Goal: Information Seeking & Learning: Compare options

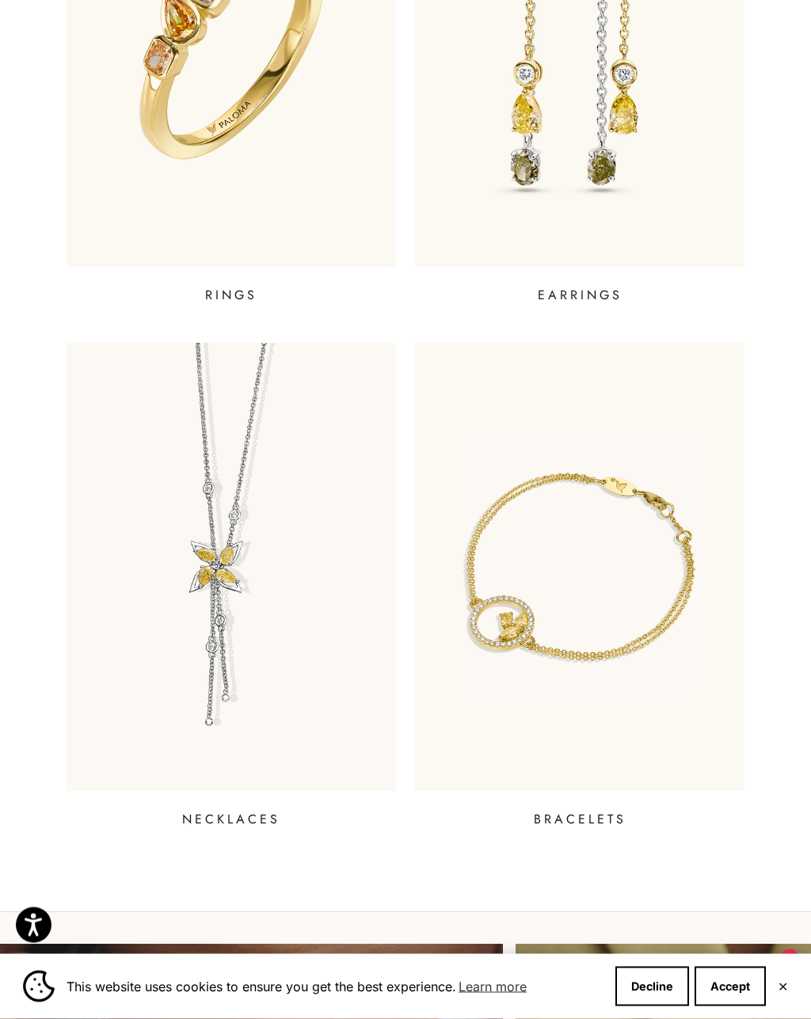
scroll to position [771, 0]
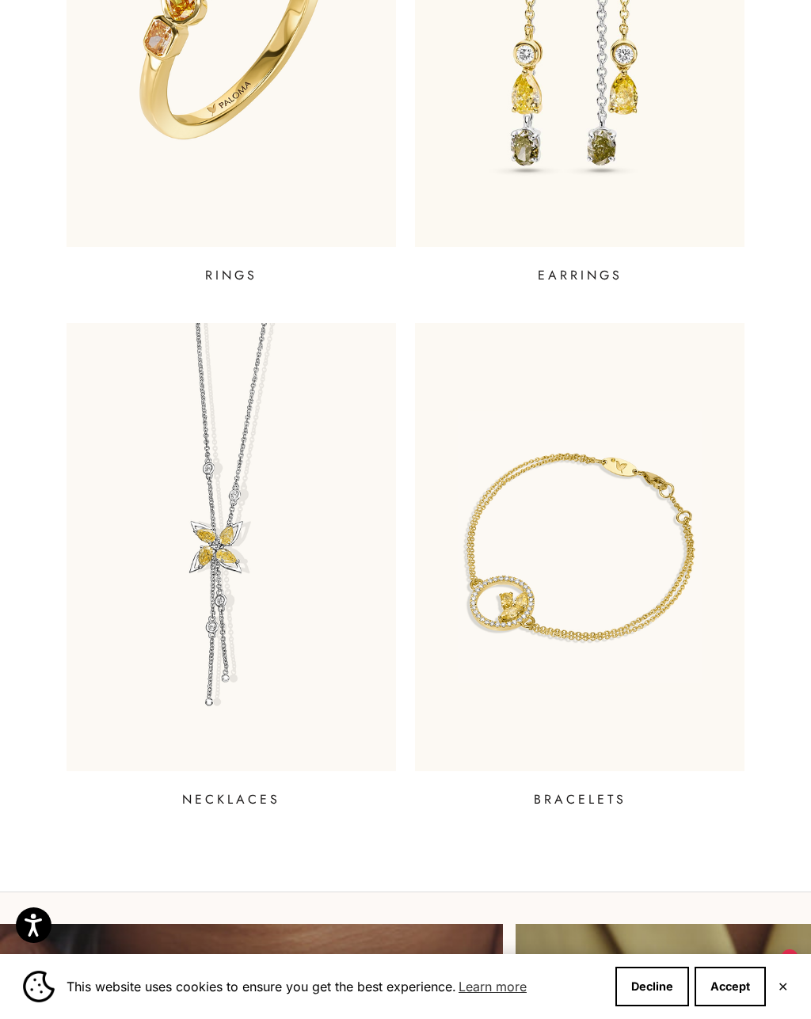
click at [341, 550] on img at bounding box center [231, 547] width 329 height 448
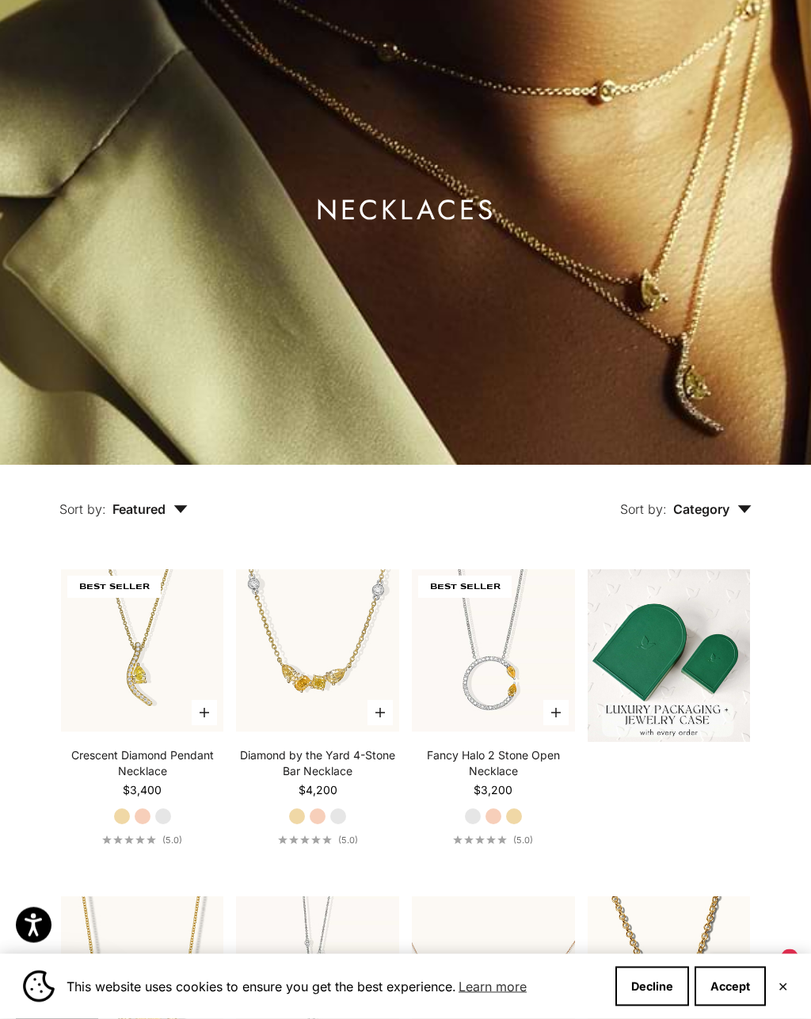
scroll to position [158, 0]
click at [194, 637] on img at bounding box center [142, 650] width 179 height 179
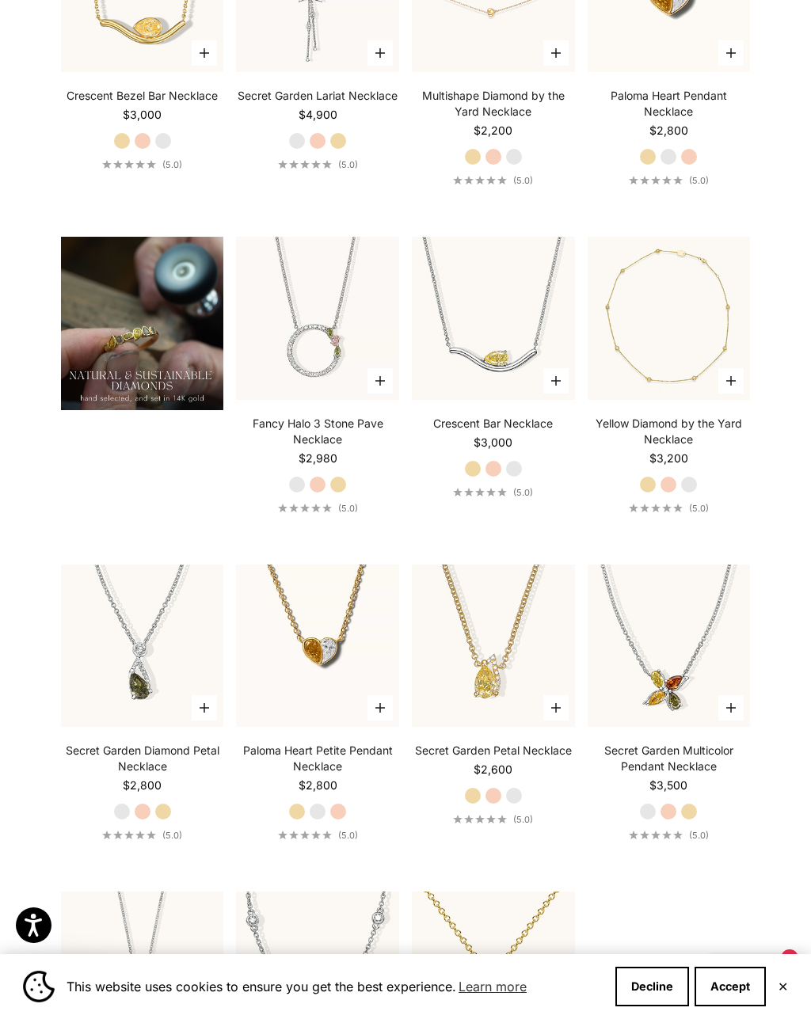
scroll to position [1144, 0]
click at [521, 629] on img at bounding box center [493, 646] width 179 height 179
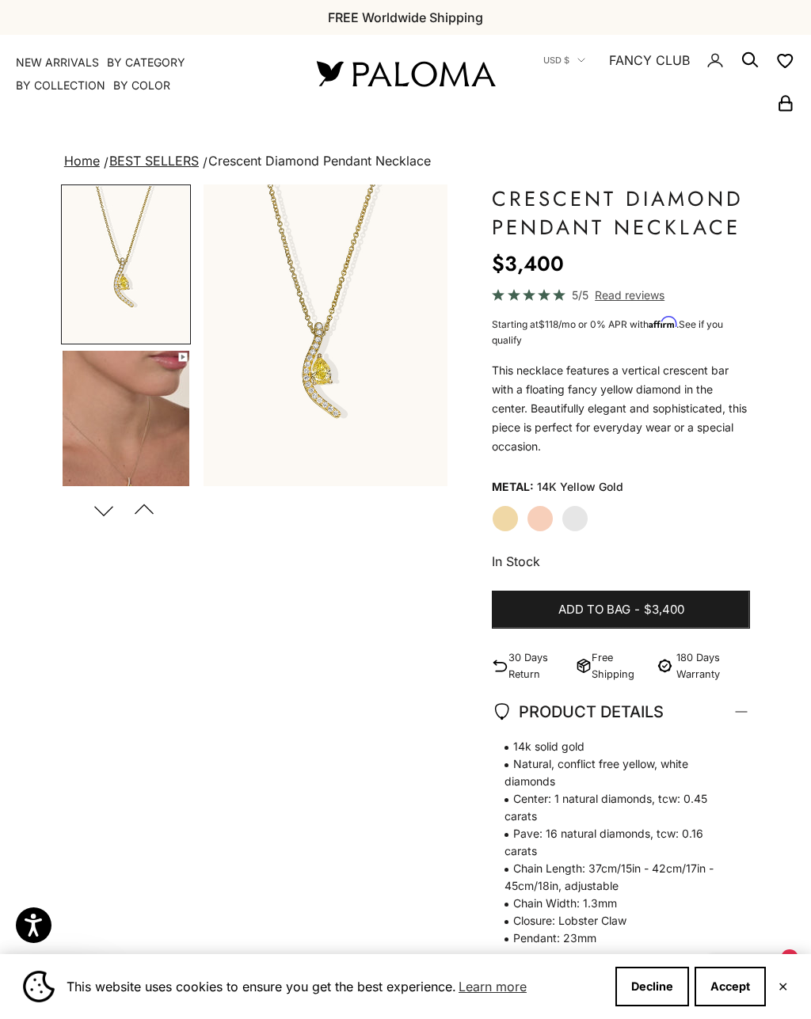
click at [174, 461] on img "Go to item 4" at bounding box center [126, 429] width 127 height 157
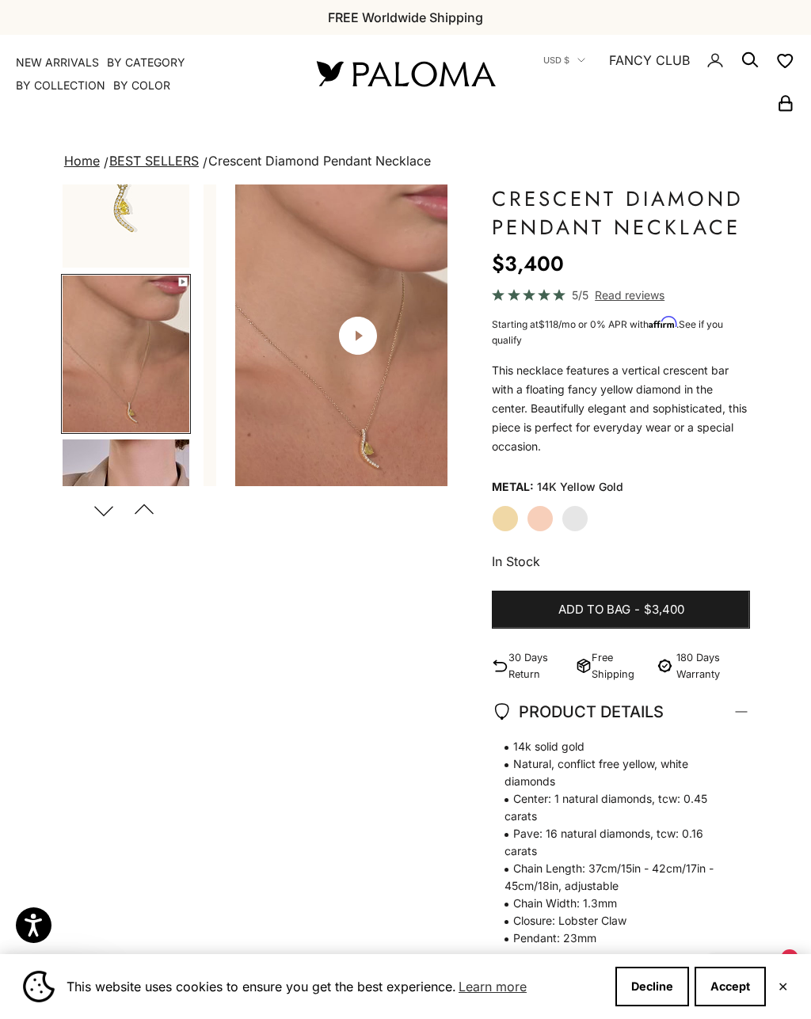
scroll to position [92, 0]
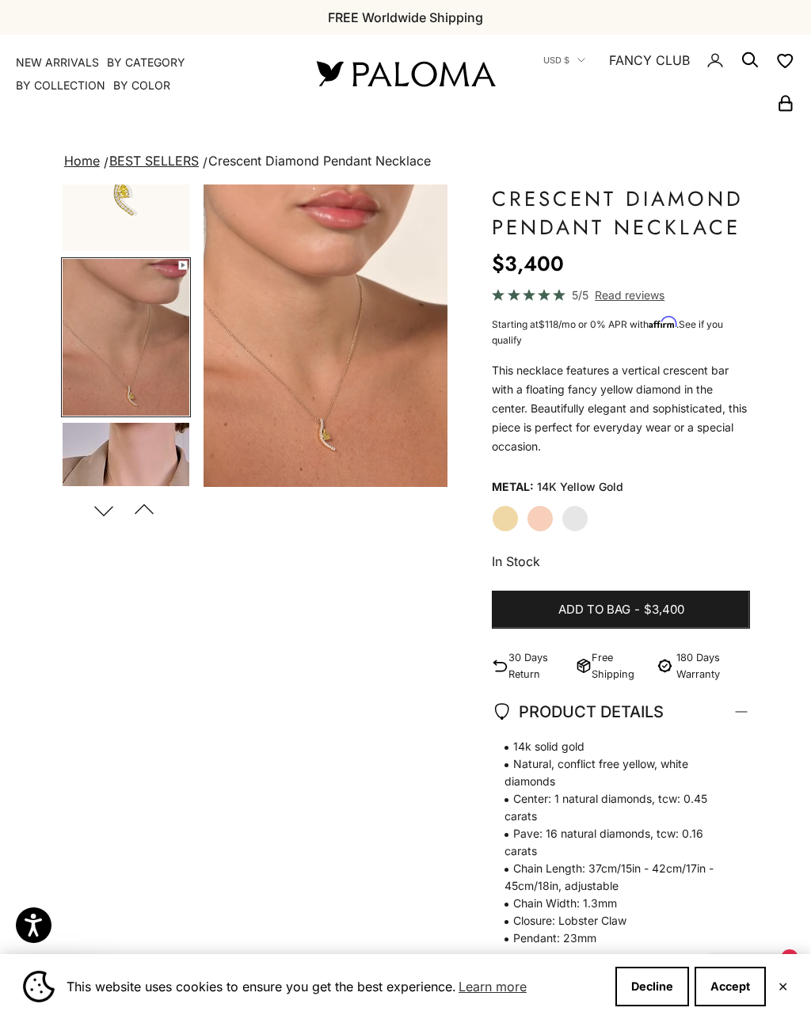
click at [166, 472] on img "Go to item 5" at bounding box center [126, 501] width 127 height 157
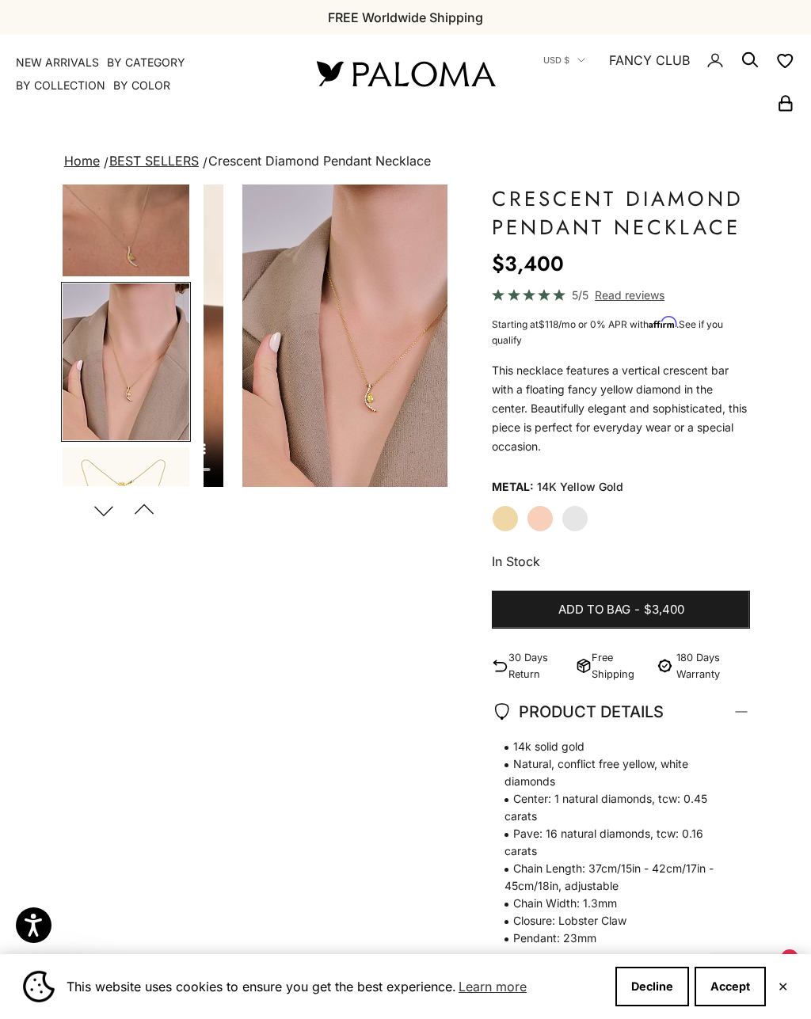
scroll to position [256, 0]
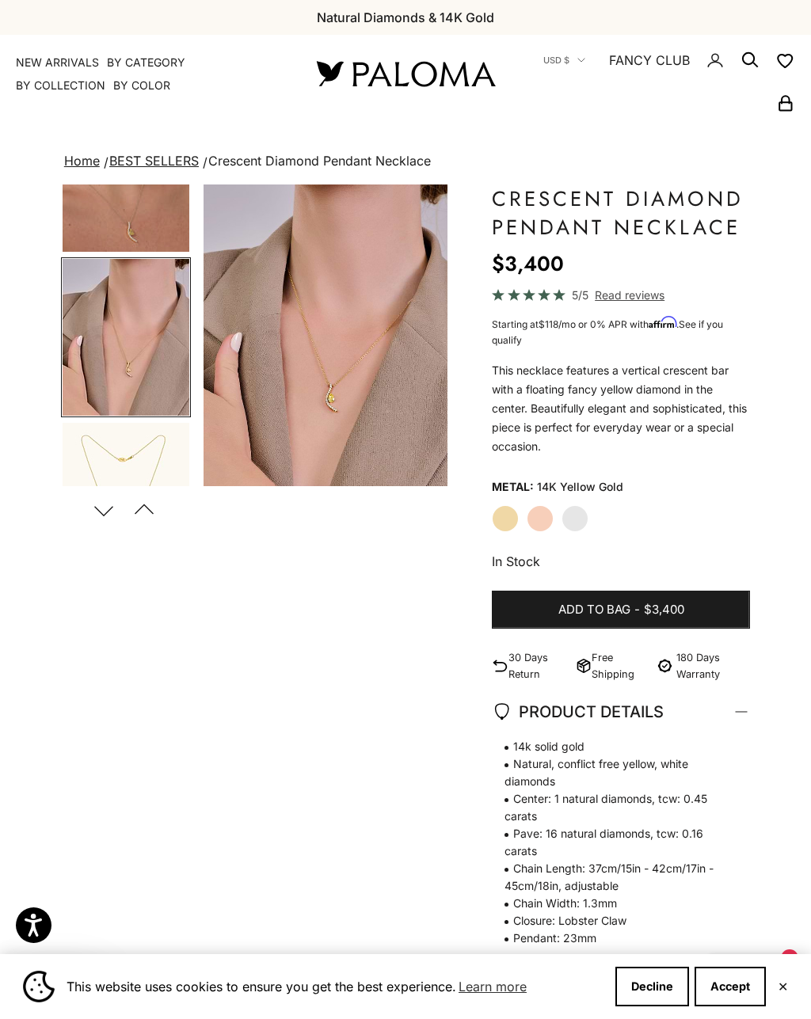
click at [156, 455] on img "Go to item 6" at bounding box center [126, 501] width 127 height 156
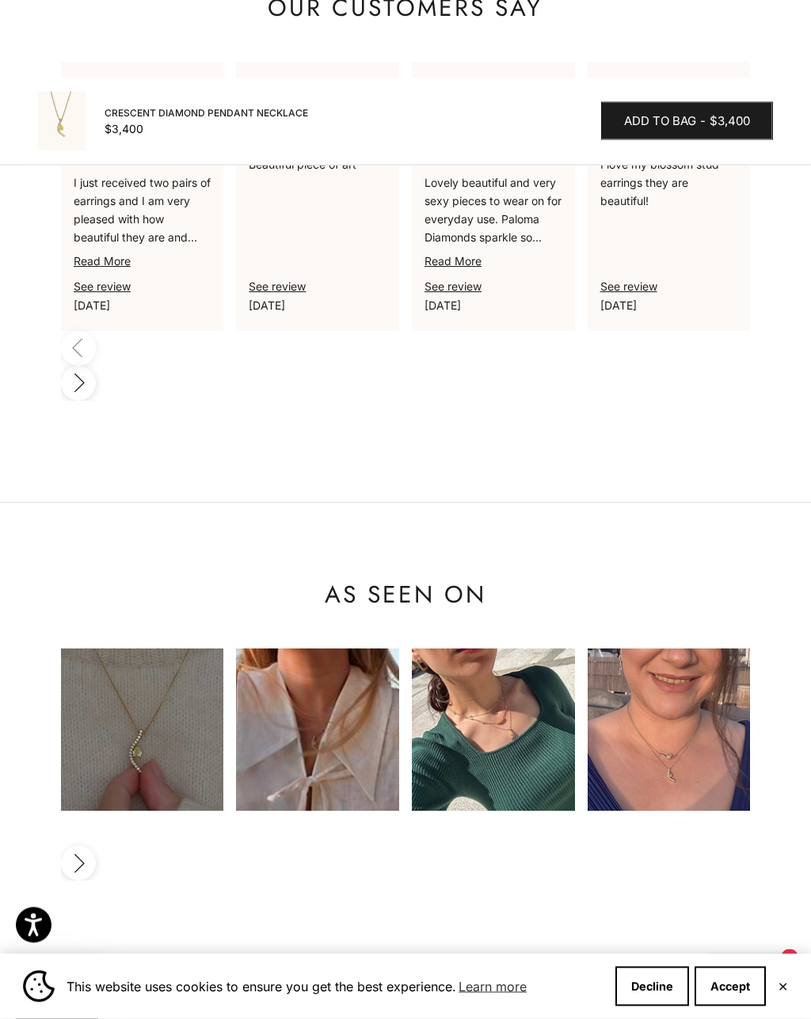
scroll to position [1296, 0]
click at [559, 649] on img at bounding box center [493, 730] width 163 height 163
click at [542, 649] on img at bounding box center [493, 730] width 163 height 163
click at [709, 649] on img at bounding box center [669, 730] width 163 height 163
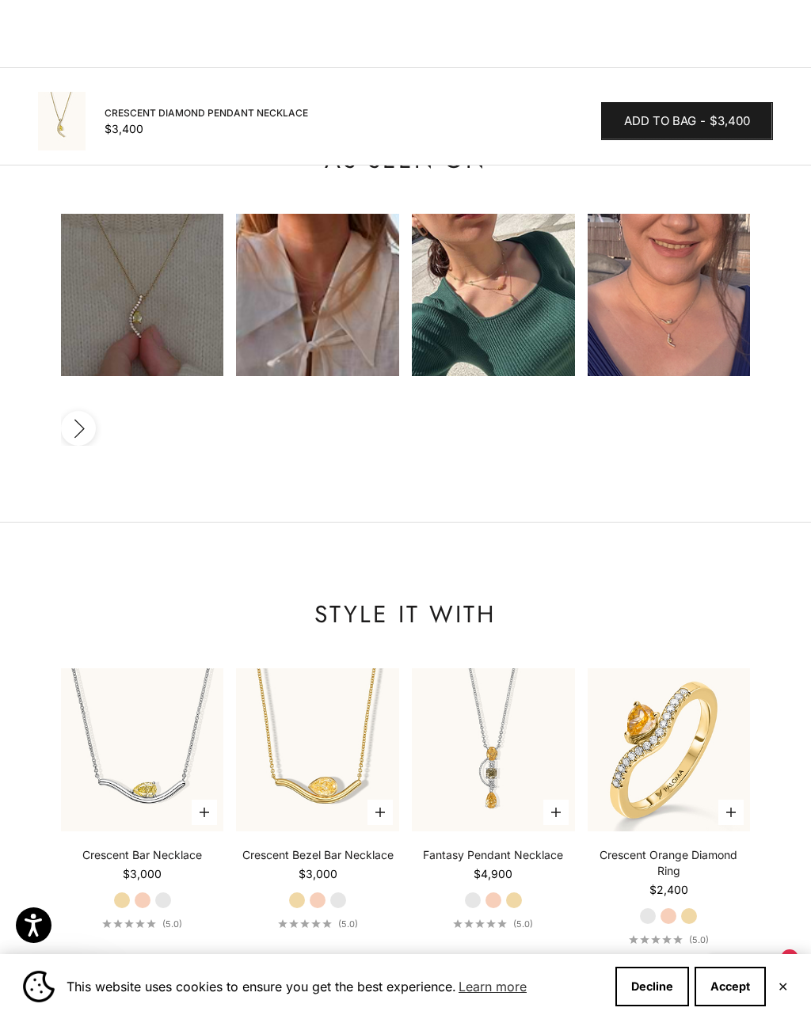
scroll to position [1733, 0]
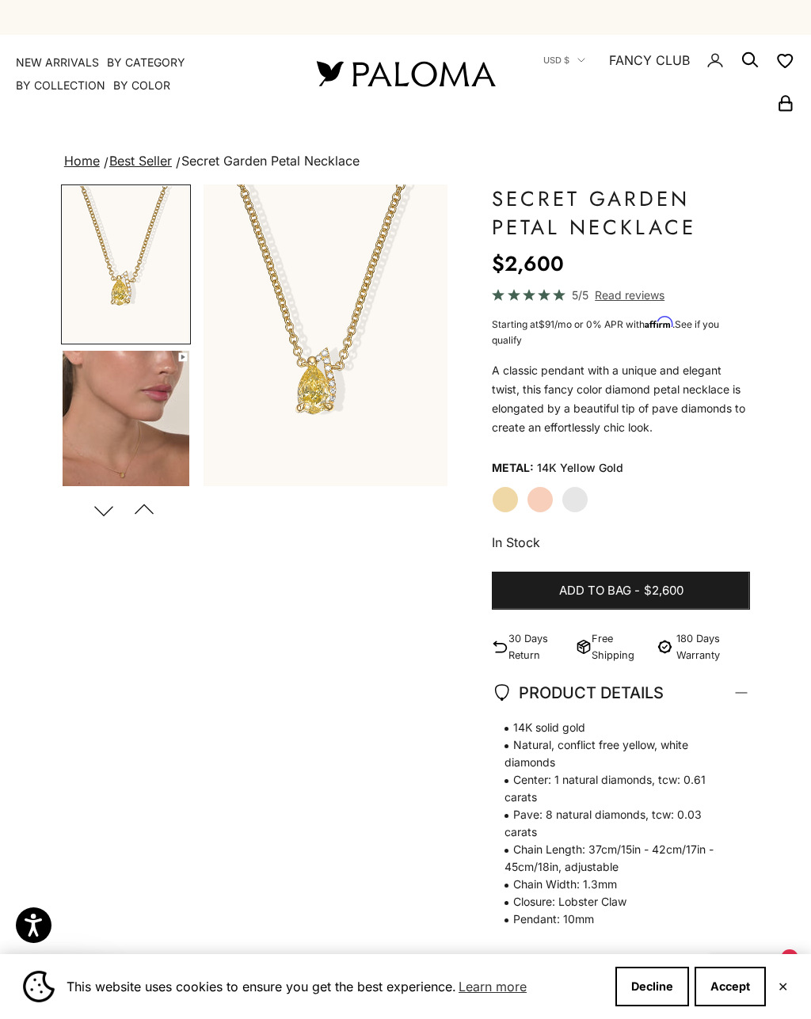
click at [127, 518] on button "Previous" at bounding box center [145, 510] width 36 height 36
click at [161, 512] on button "Previous" at bounding box center [145, 510] width 36 height 36
click at [185, 445] on img "Go to item 4" at bounding box center [126, 429] width 127 height 157
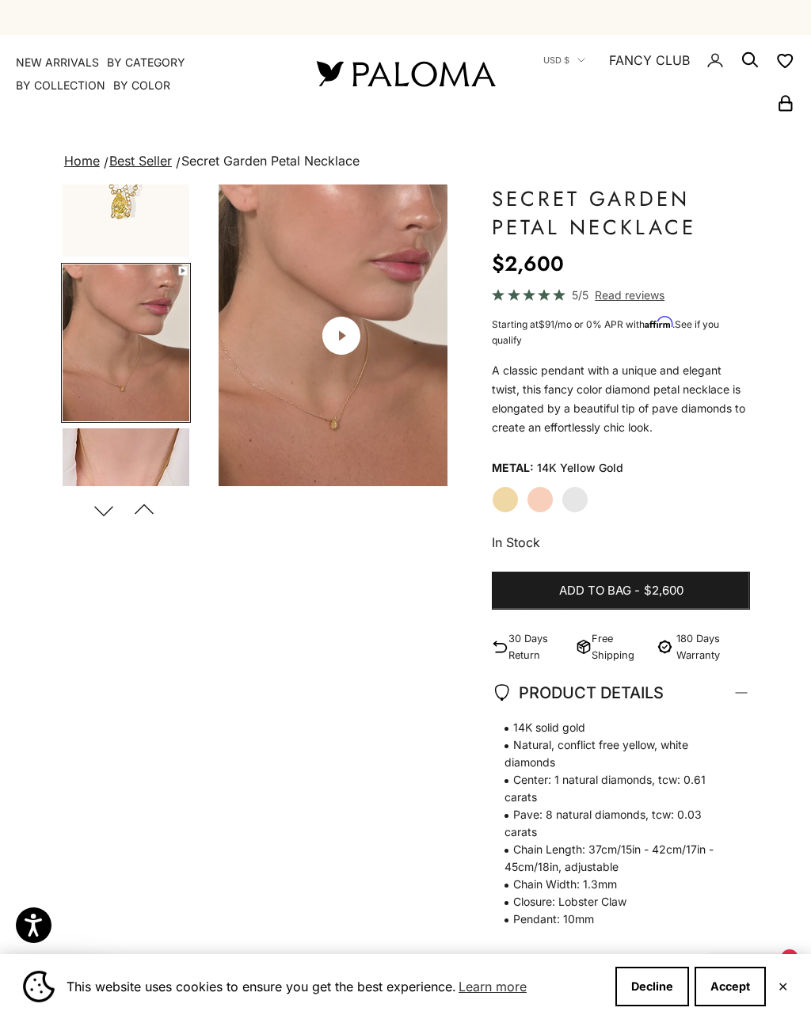
scroll to position [0, 264]
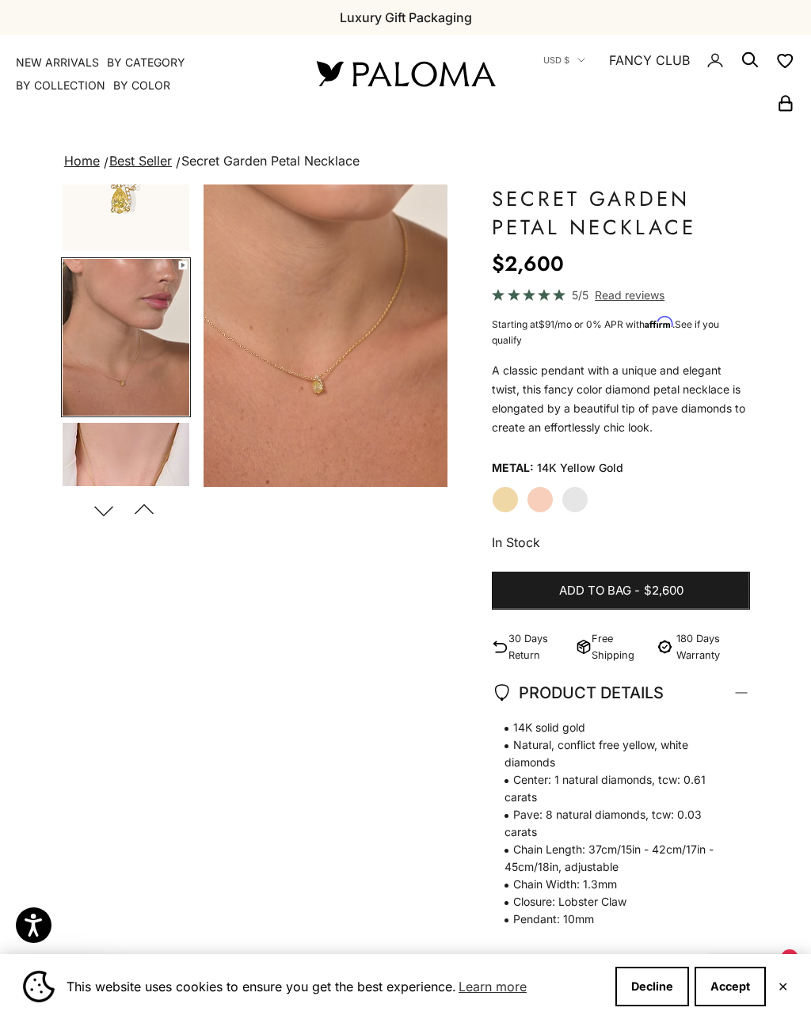
click at [178, 466] on img "Go to item 5" at bounding box center [126, 501] width 127 height 157
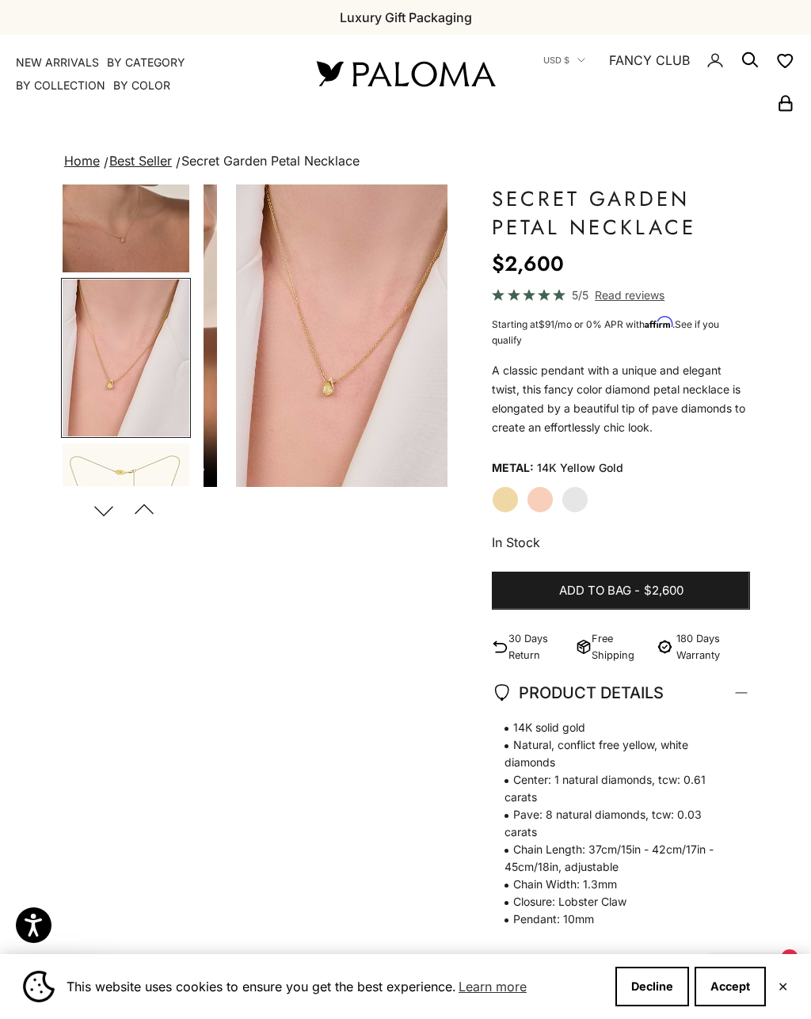
scroll to position [256, 0]
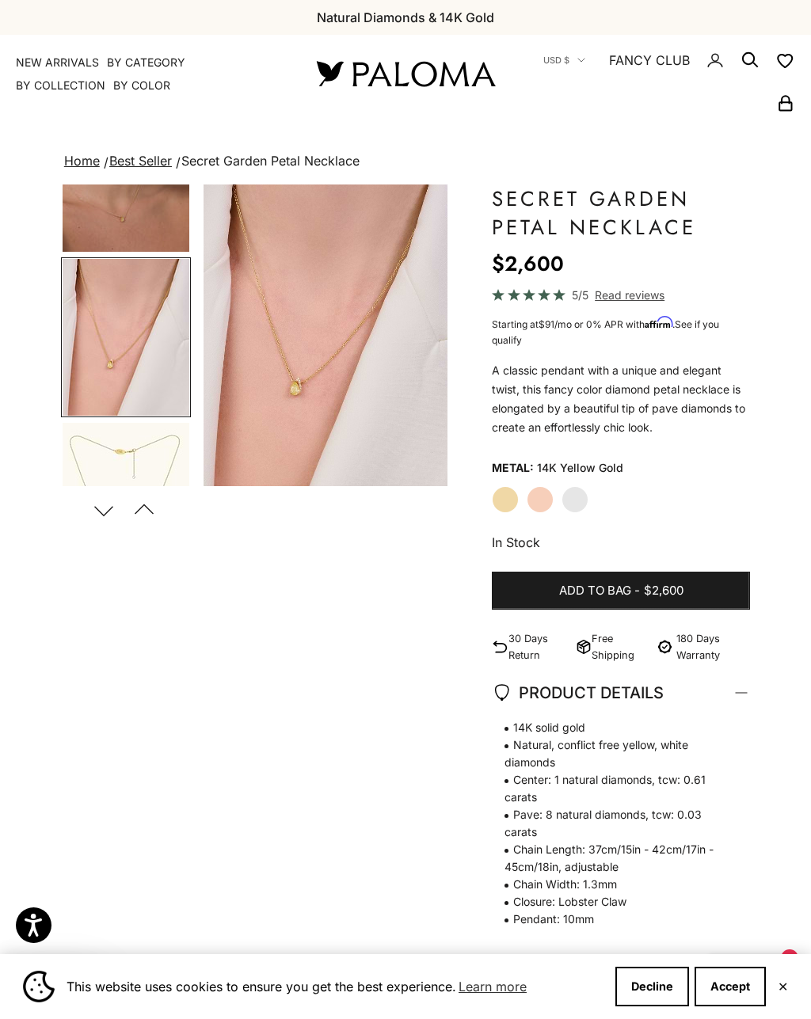
click at [188, 246] on img "Go to item 4" at bounding box center [126, 173] width 127 height 157
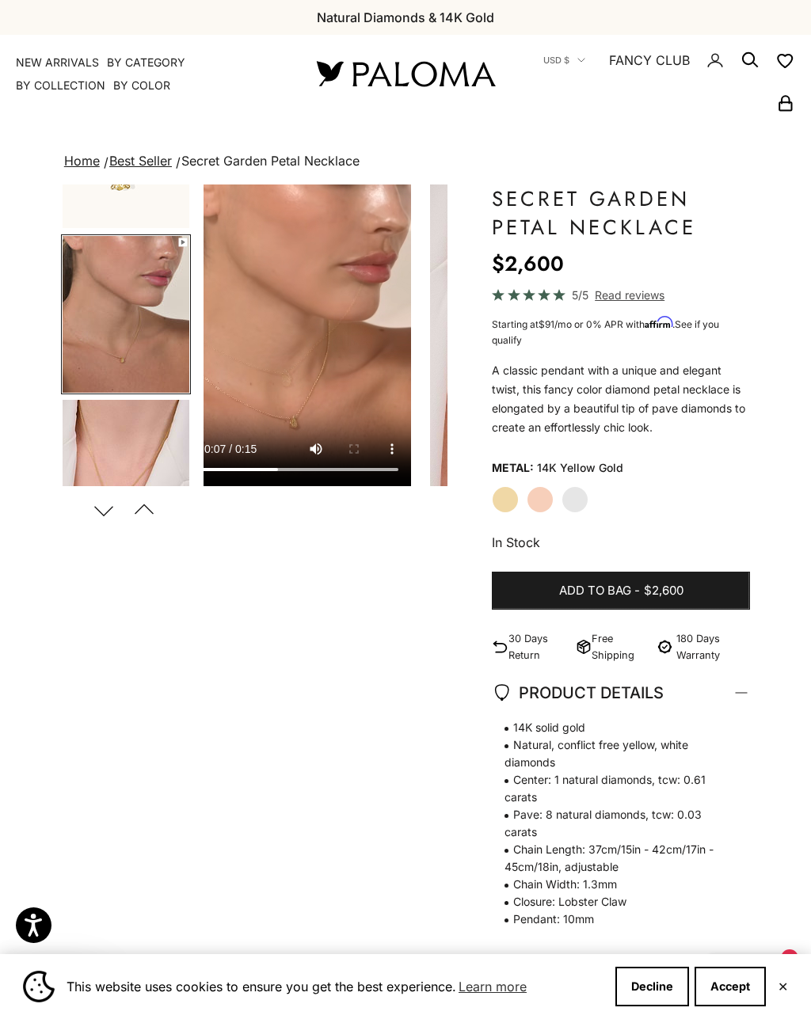
scroll to position [0, 264]
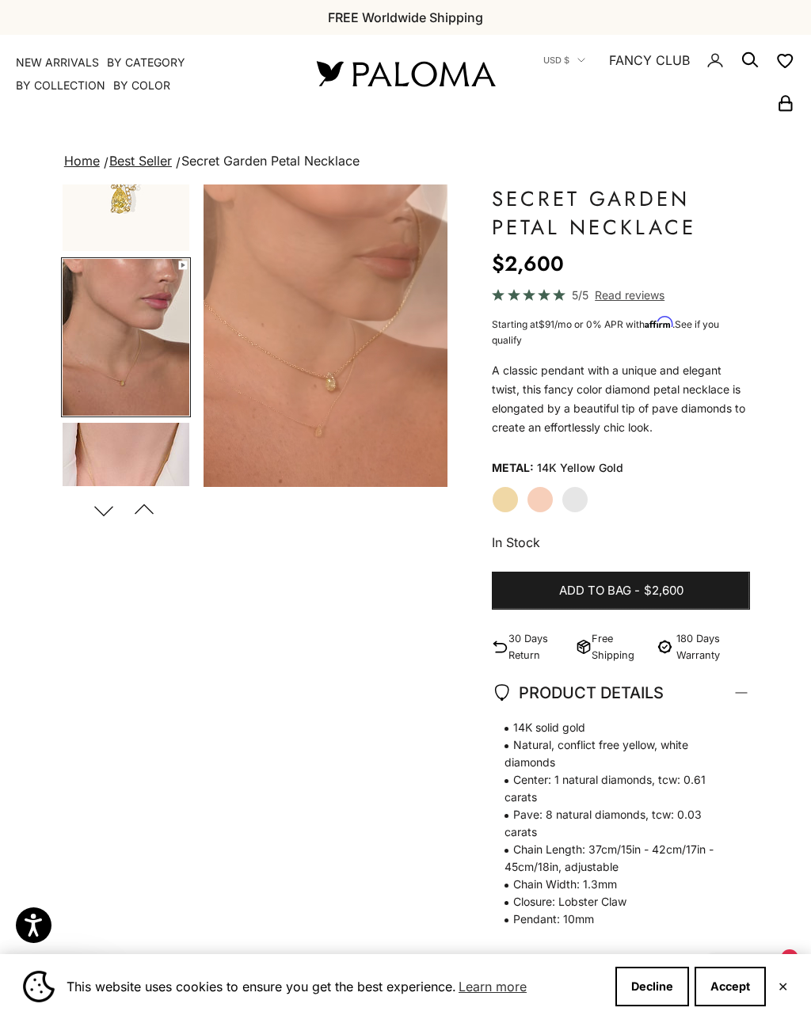
click at [71, 45] on x-header "Paloma Diamonds Open navigation menu Open search NEW ARRIVALS By Category Categ…" at bounding box center [405, 74] width 811 height 78
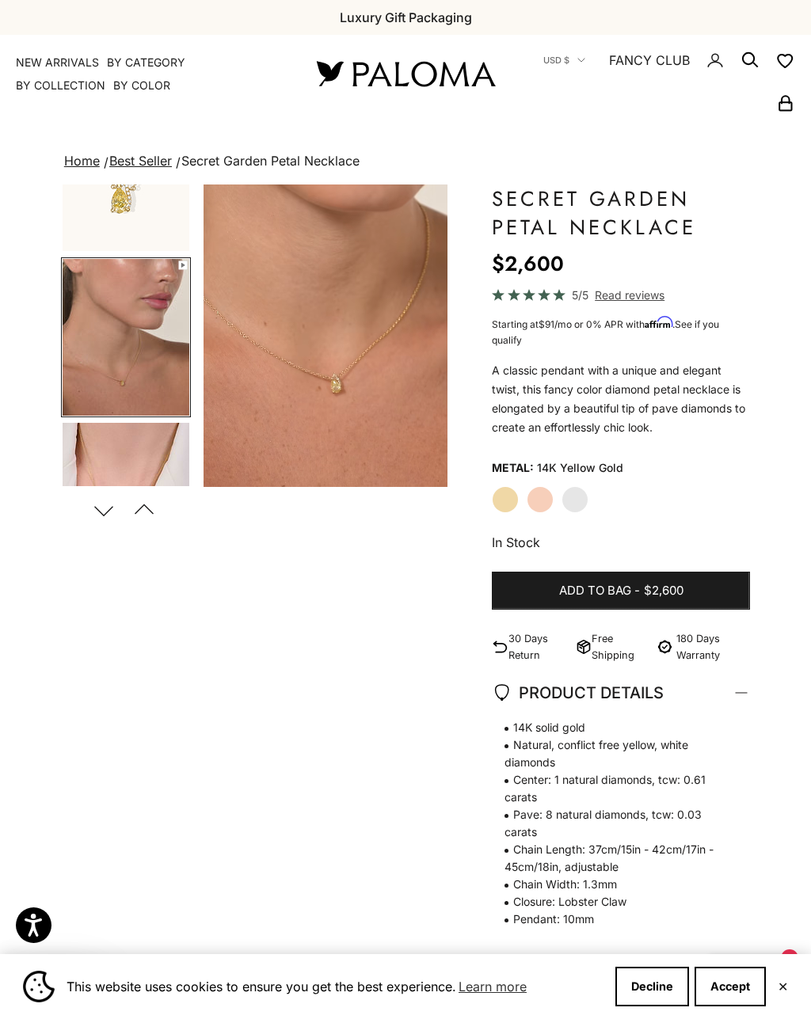
click at [64, 63] on link "NEW ARRIVALS" at bounding box center [57, 63] width 83 height 16
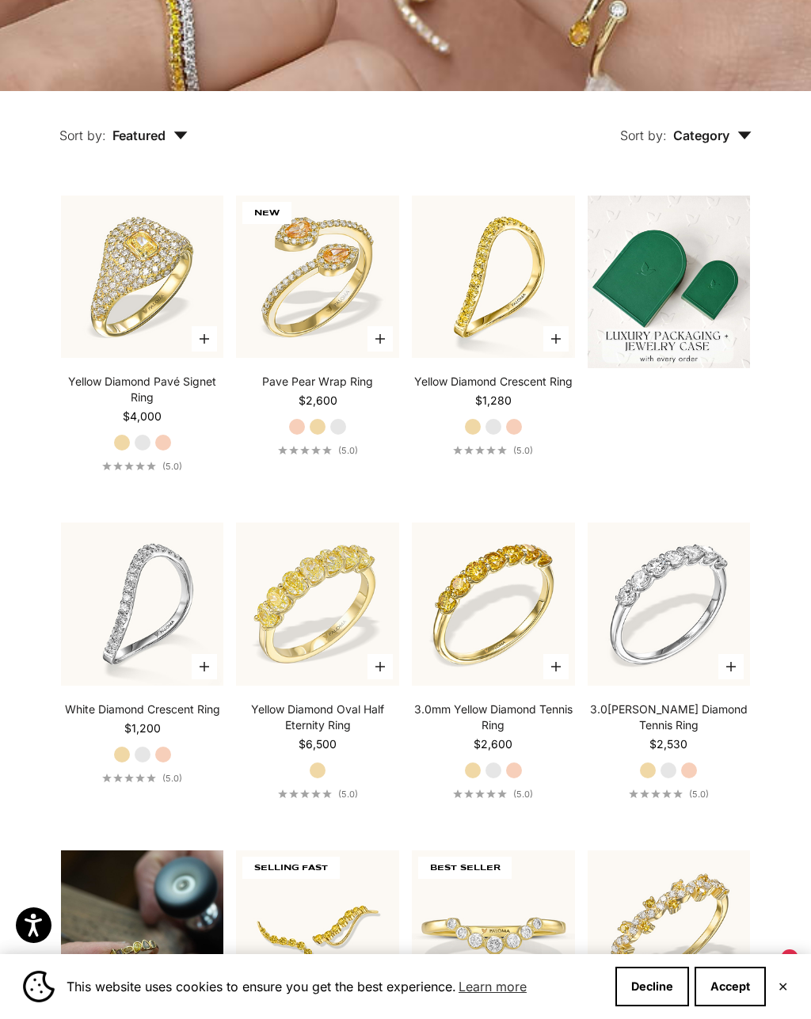
scroll to position [531, 0]
click at [171, 295] on video "#YellowGold\a#WhiteGold\a#RoseGold" at bounding box center [142, 277] width 179 height 179
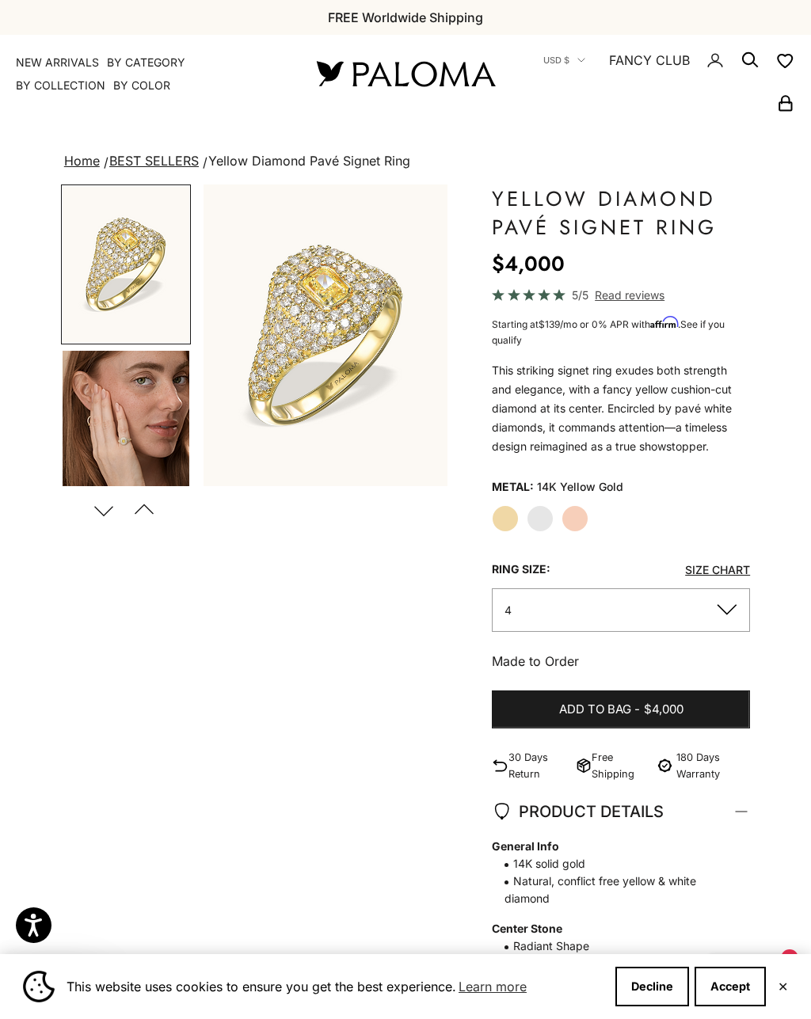
click at [155, 434] on img "Go to item 4" at bounding box center [126, 429] width 127 height 157
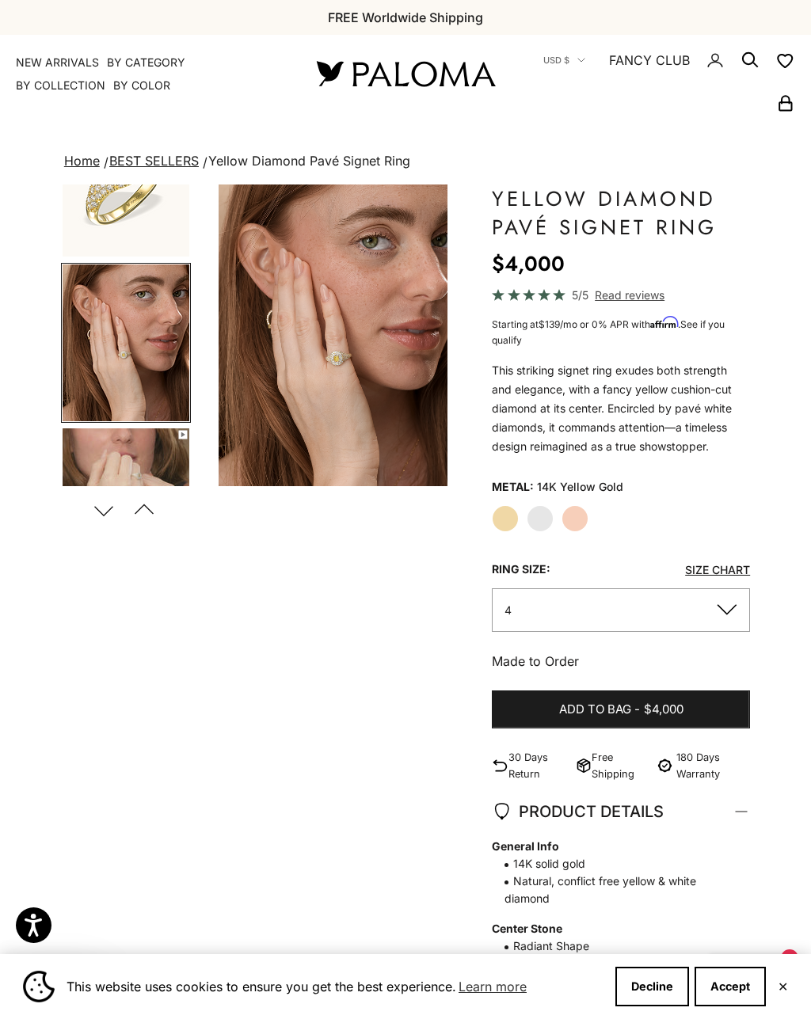
scroll to position [0, 264]
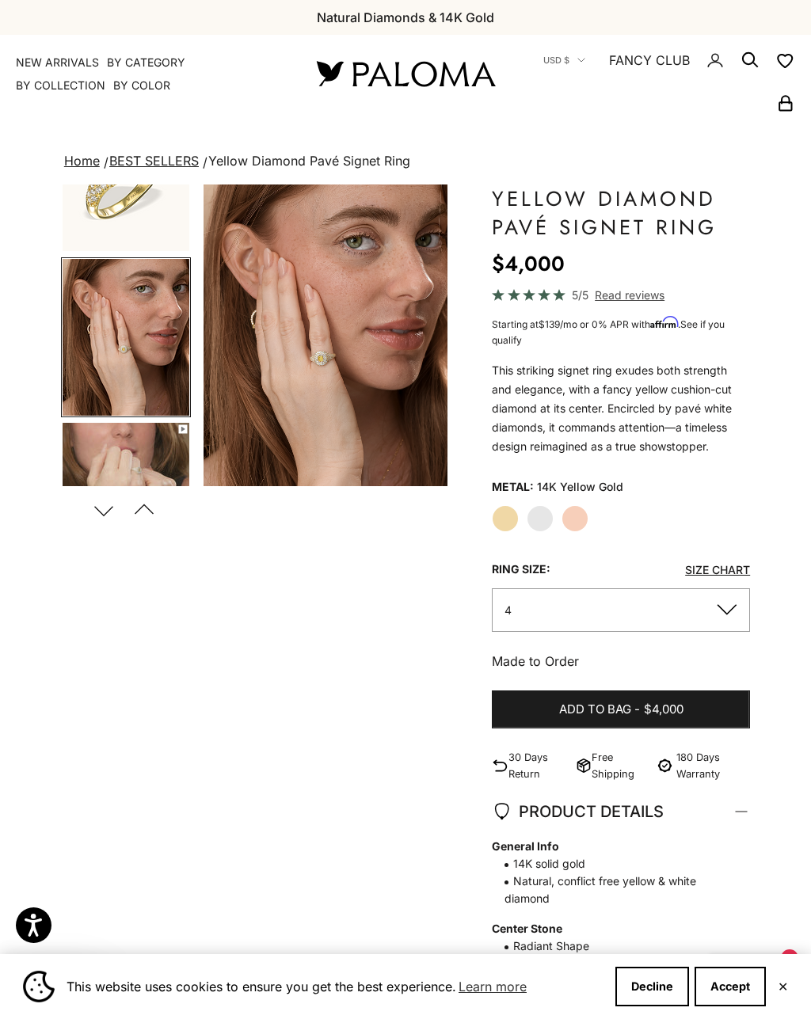
click at [166, 465] on img "Go to item 5" at bounding box center [126, 501] width 127 height 157
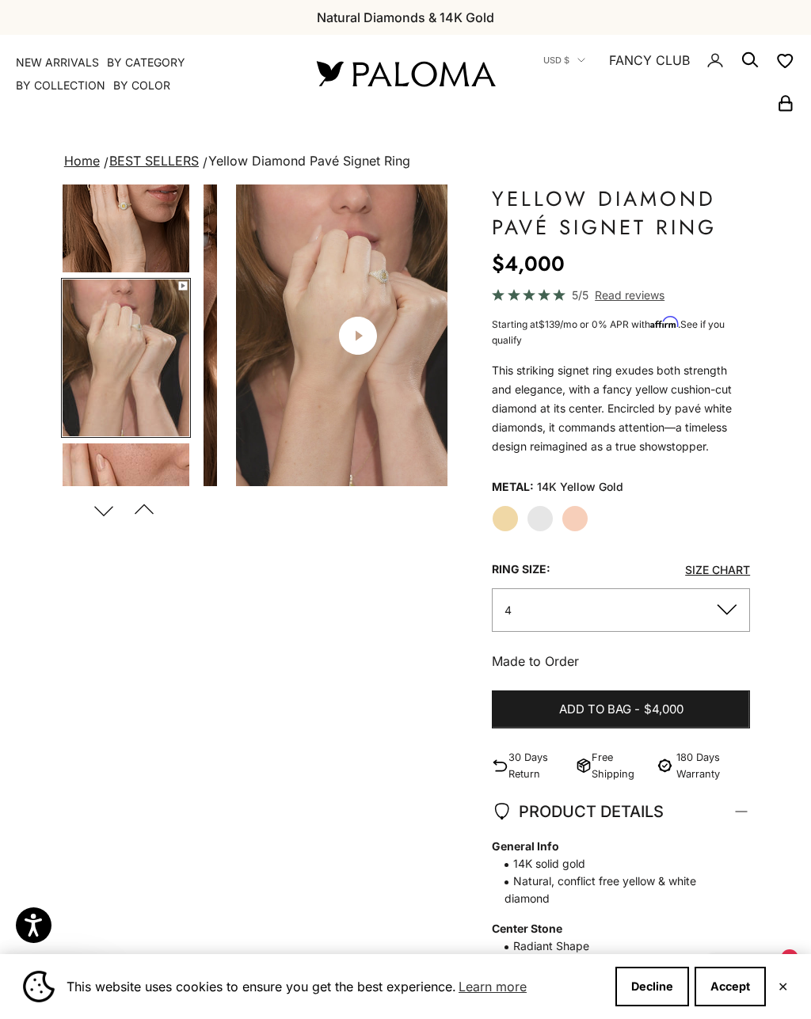
scroll to position [0, 527]
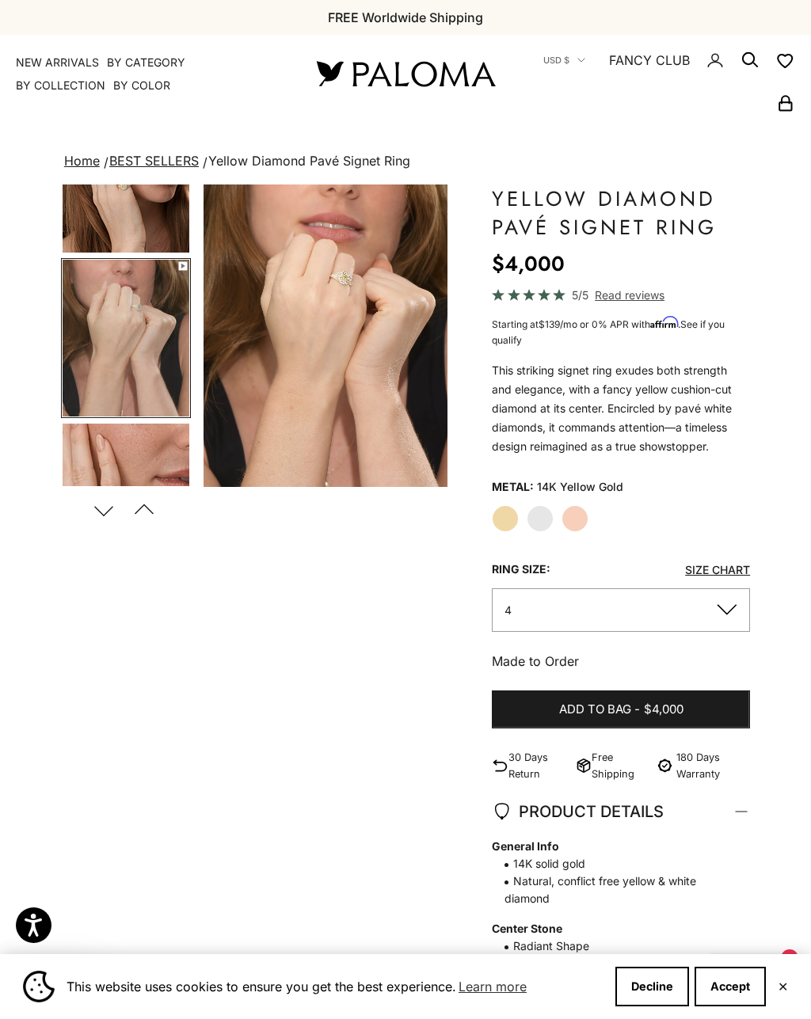
click at [546, 512] on label "White Gold" at bounding box center [540, 518] width 27 height 27
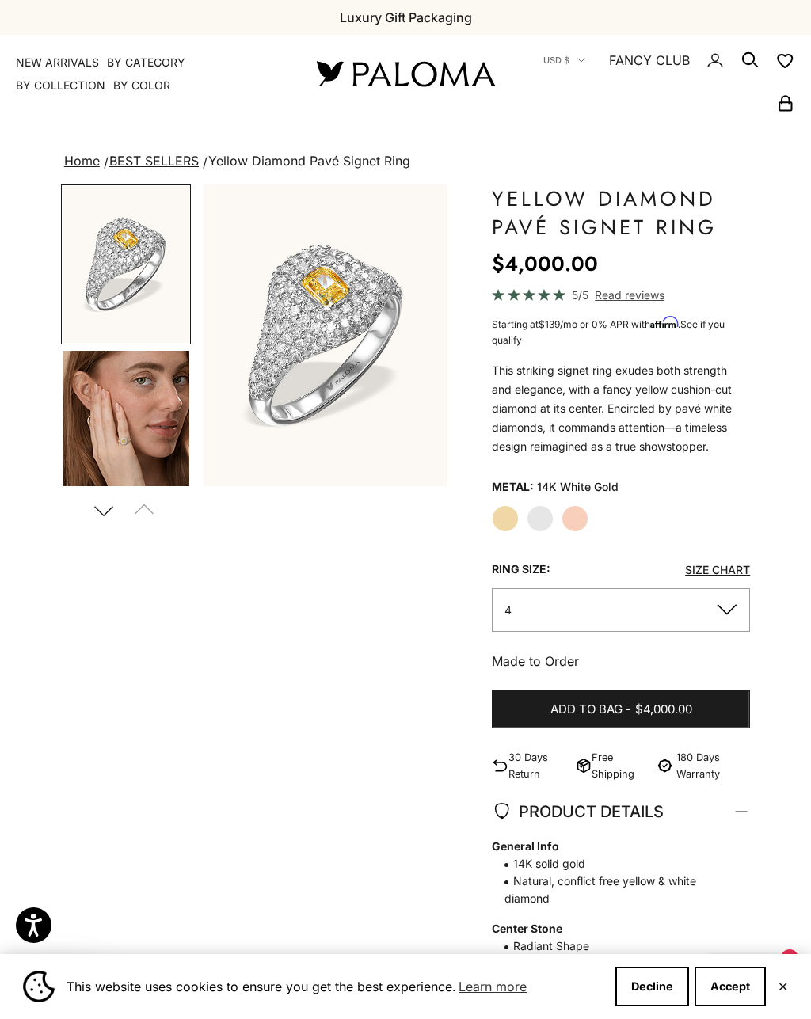
click at [587, 510] on label "Rose Gold" at bounding box center [574, 518] width 27 height 27
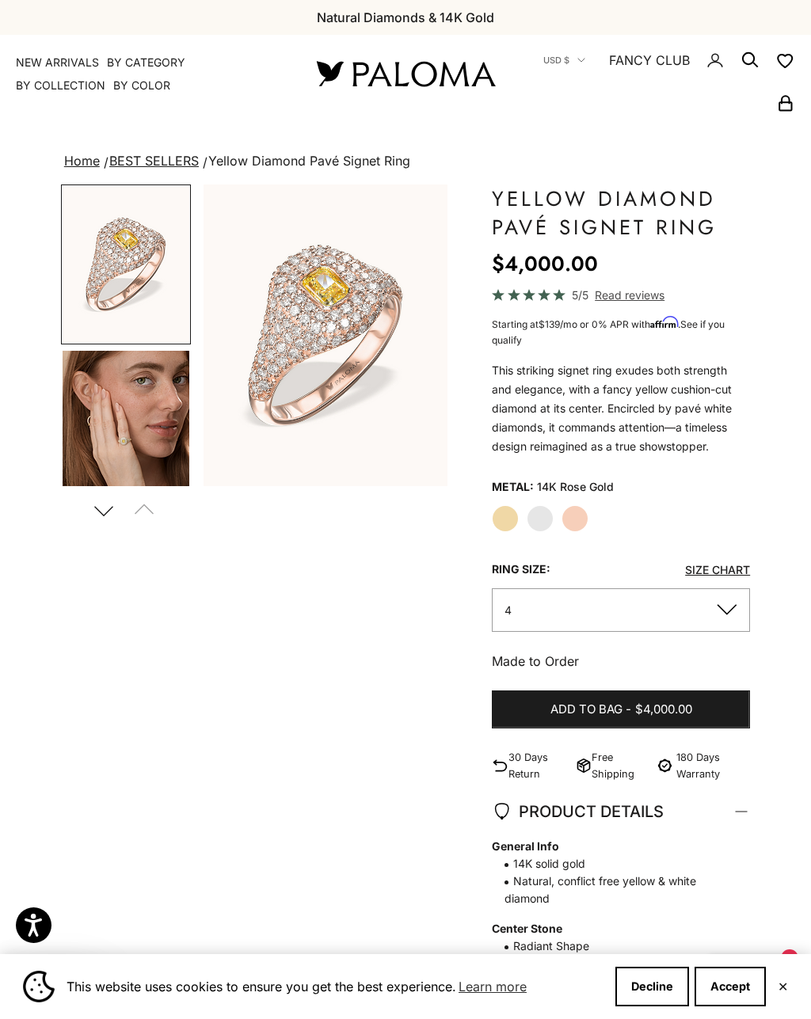
click at [508, 514] on label "Yellow Gold" at bounding box center [505, 518] width 27 height 27
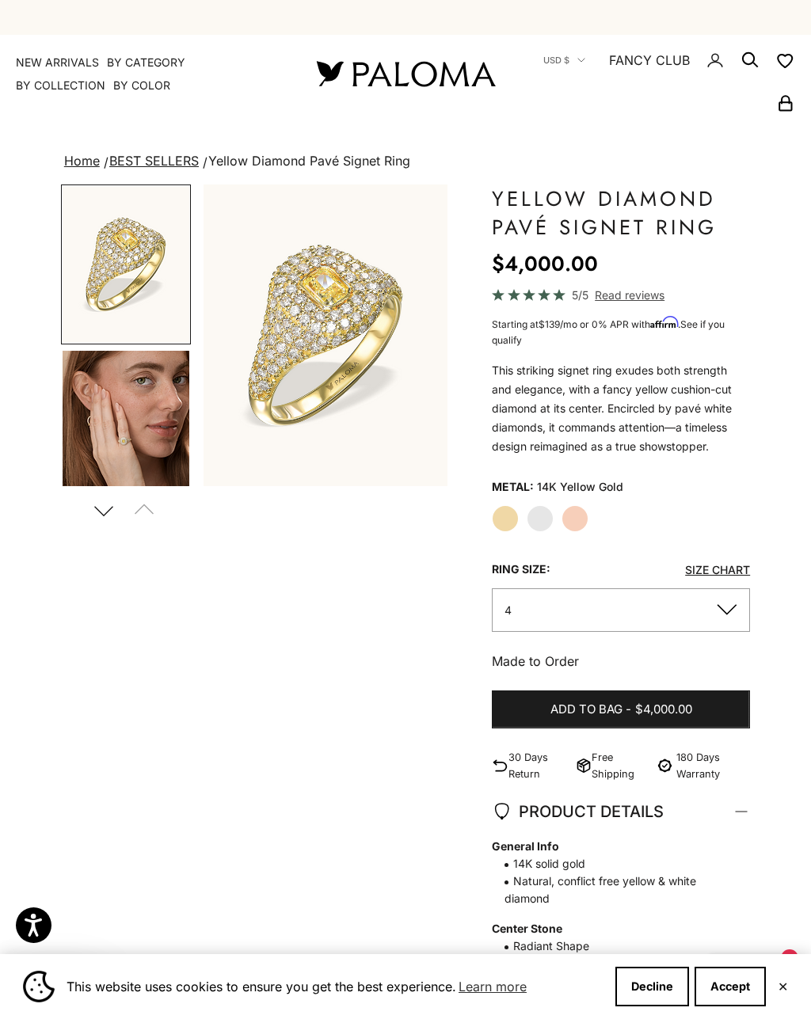
click at [538, 509] on label "White Gold" at bounding box center [540, 518] width 27 height 27
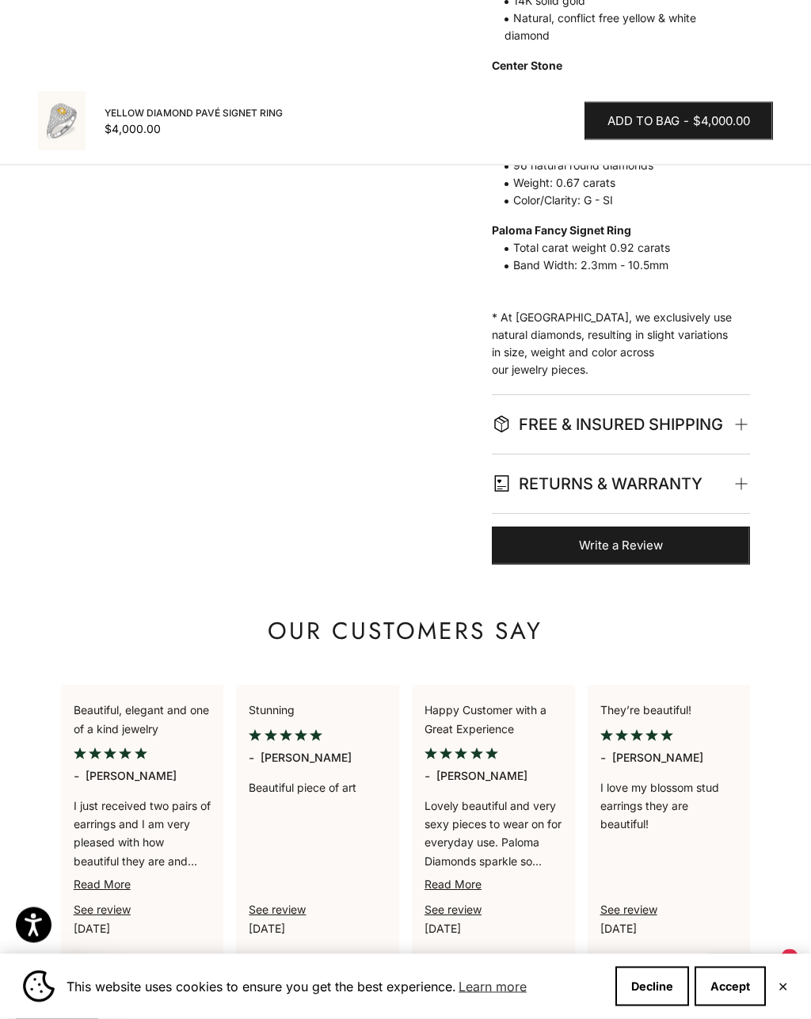
scroll to position [879, 0]
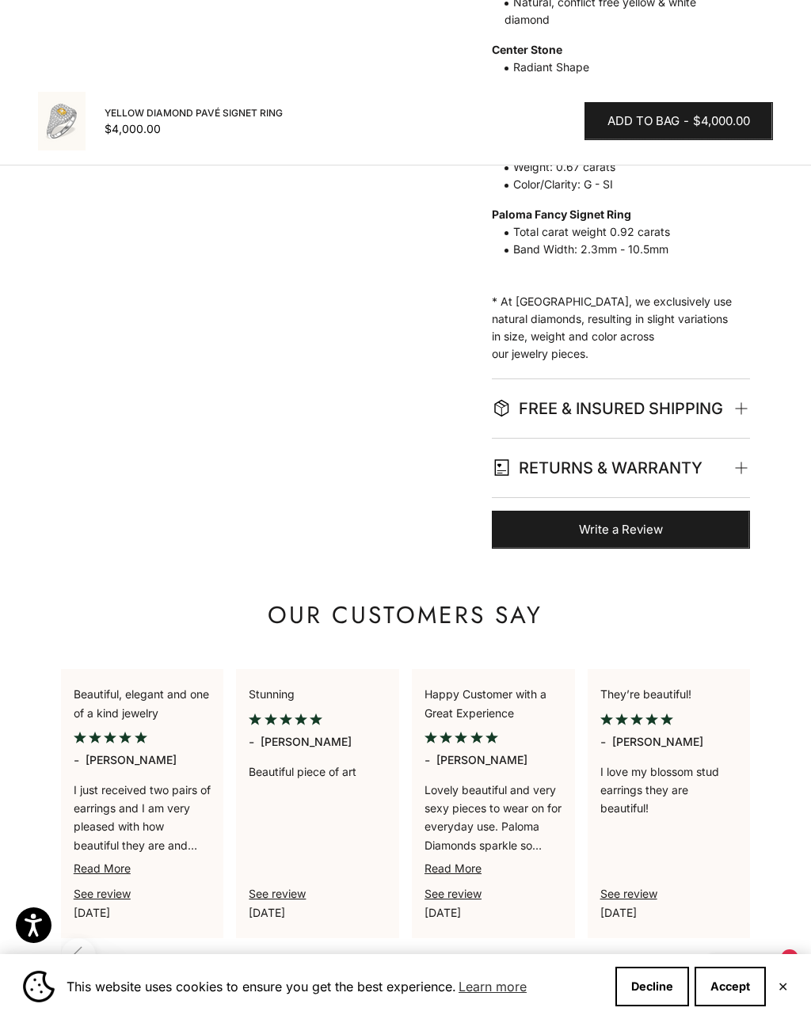
click at [739, 405] on span "FREE & INSURED SHIPPING" at bounding box center [618, 408] width 253 height 59
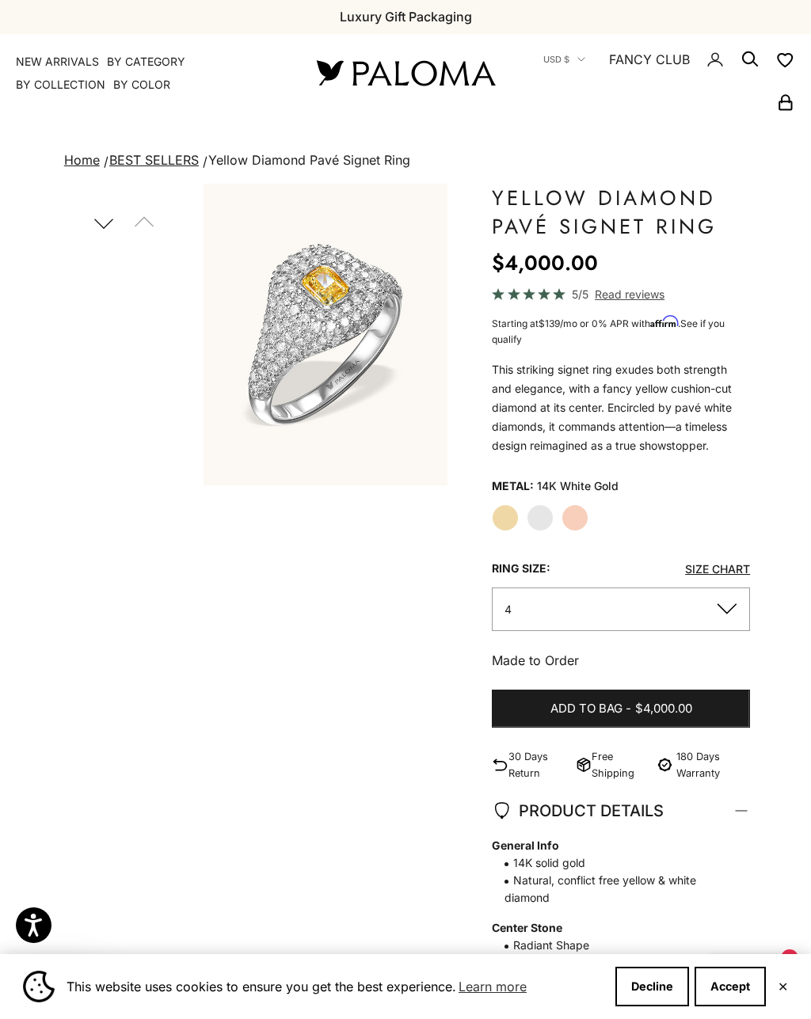
scroll to position [0, 0]
